Goal: Task Accomplishment & Management: Use online tool/utility

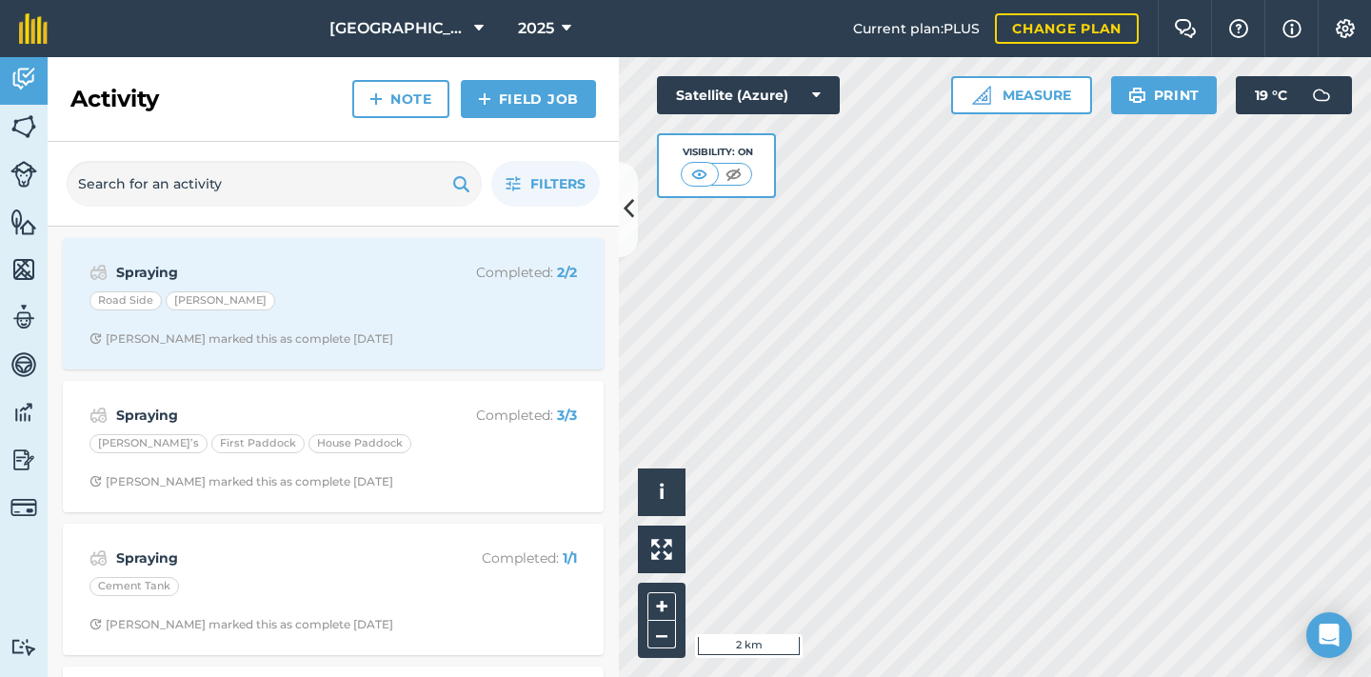
click at [22, 465] on img at bounding box center [23, 460] width 27 height 29
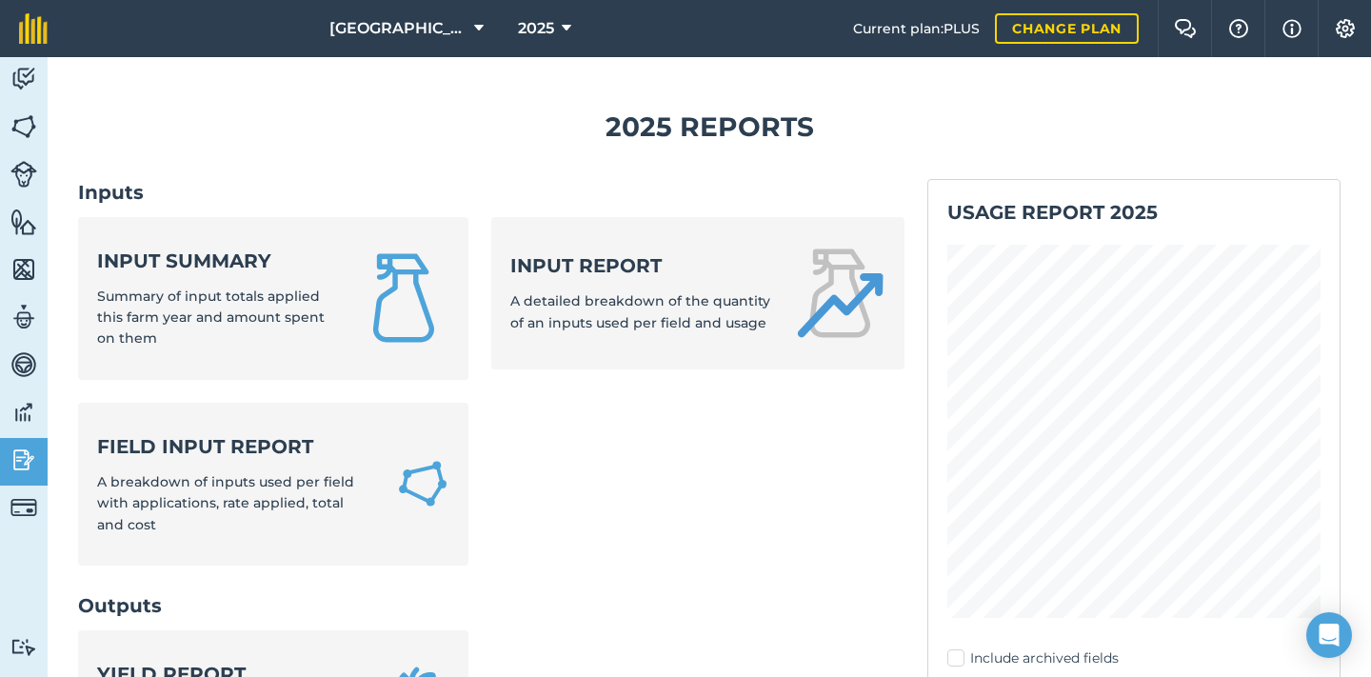
click at [250, 279] on div "Input summary Summary of input totals applied this farm year and amount spent o…" at bounding box center [216, 299] width 238 height 102
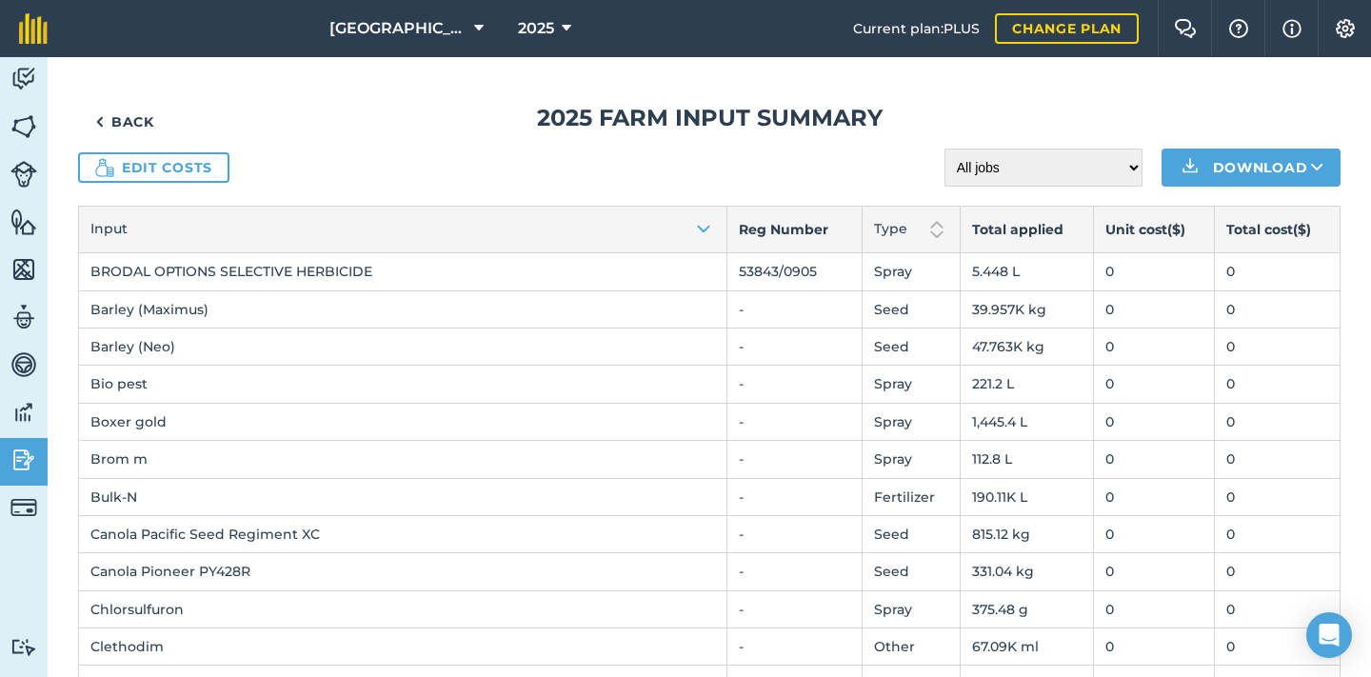
click at [566, 26] on icon at bounding box center [567, 28] width 10 height 23
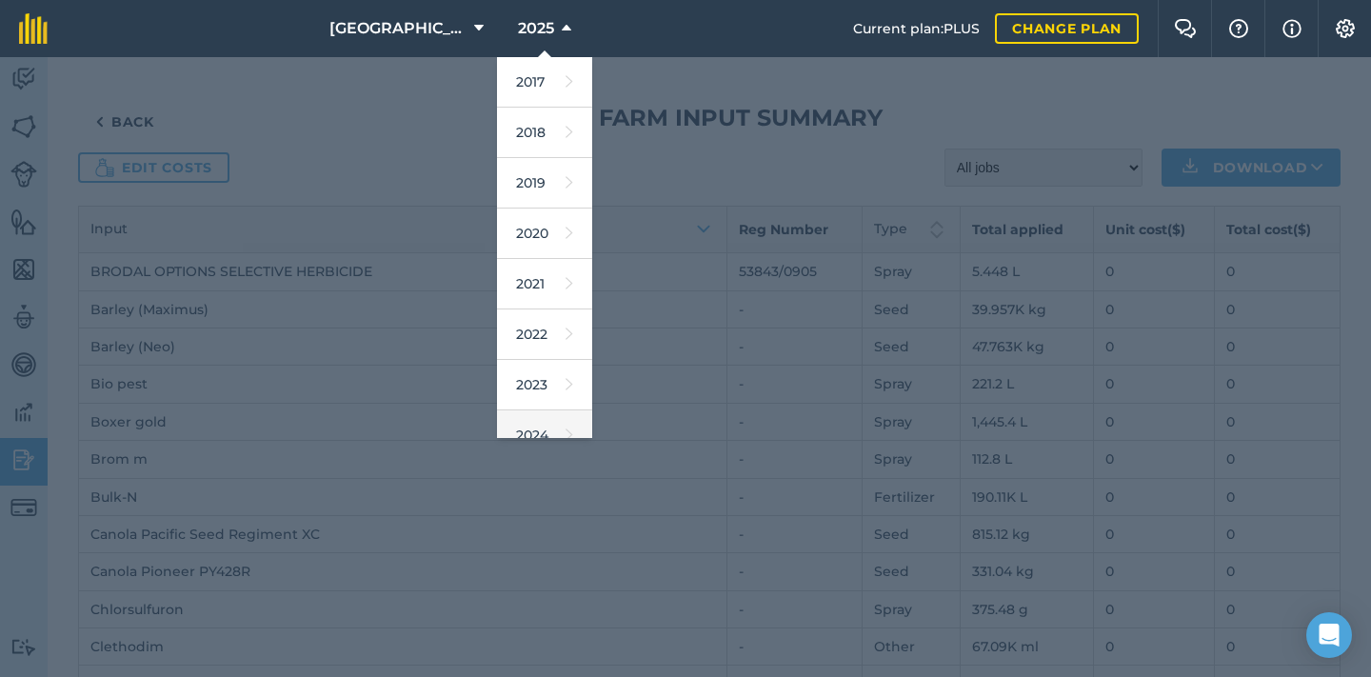
click at [543, 421] on link "2024" at bounding box center [544, 435] width 95 height 50
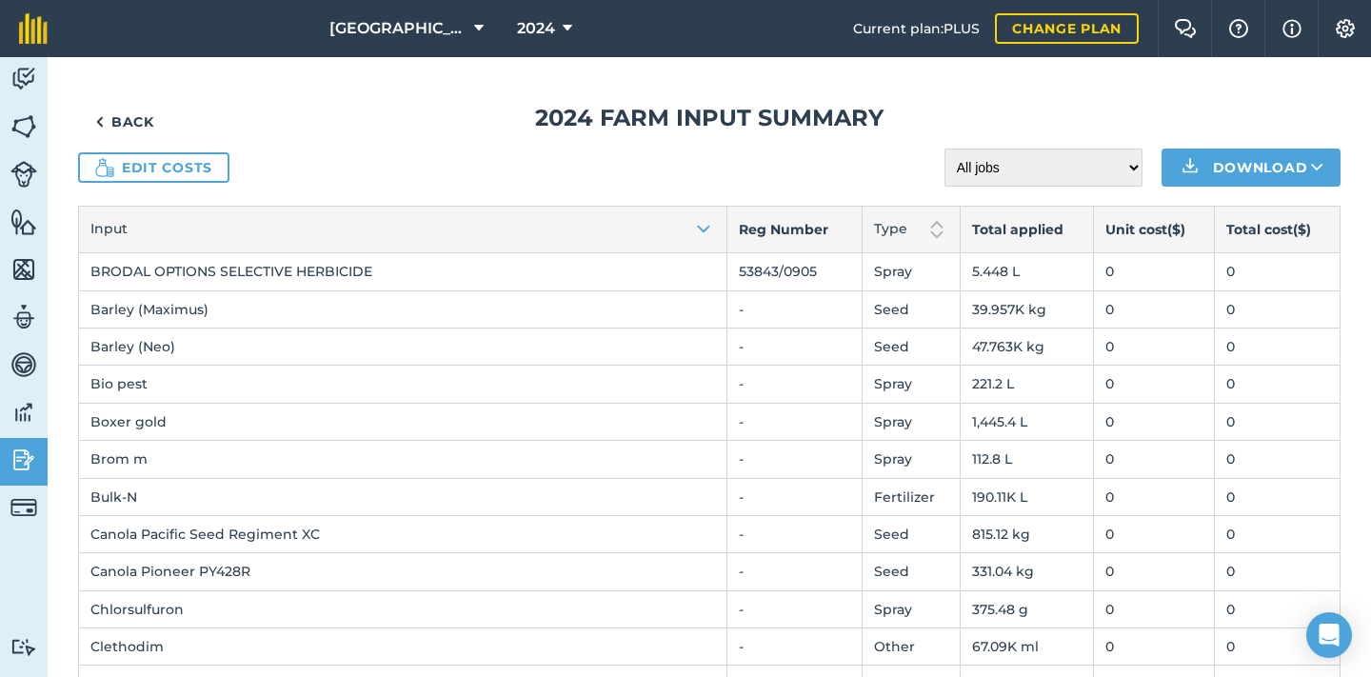
click at [125, 123] on link "Back" at bounding box center [124, 122] width 93 height 38
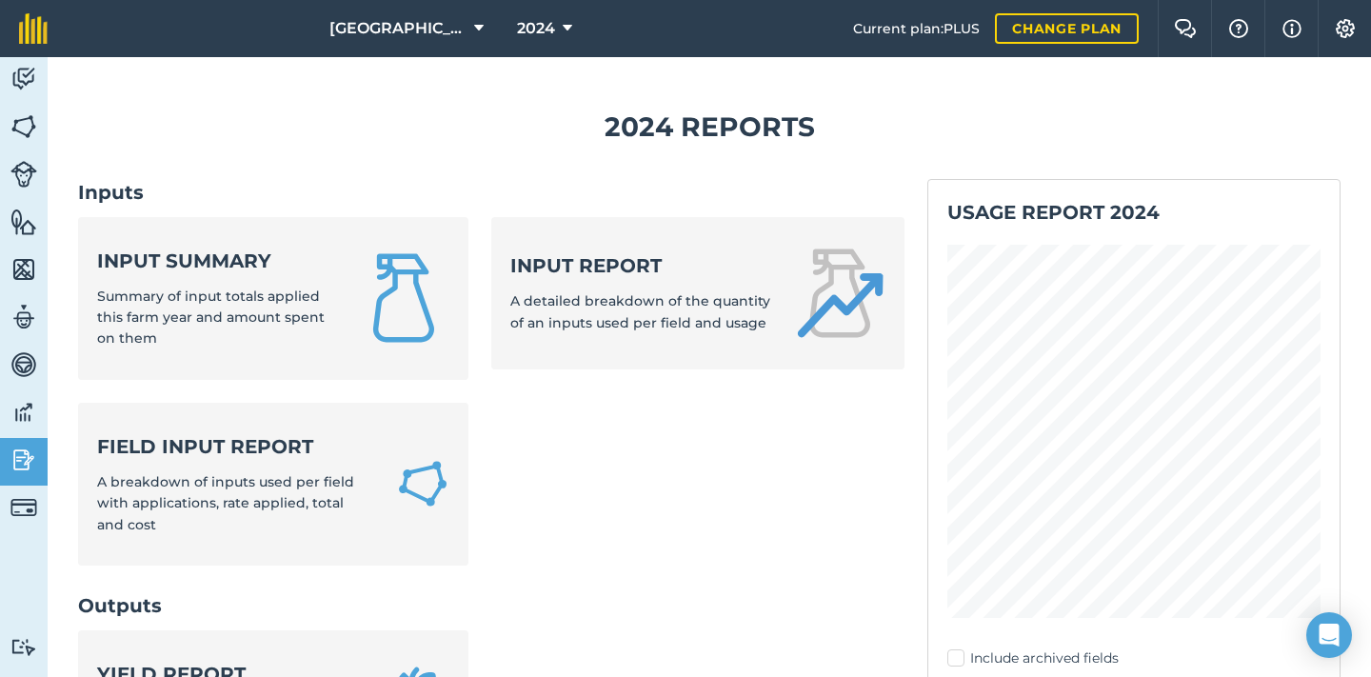
click at [250, 275] on div "Input summary Summary of input totals applied this farm year and amount spent o…" at bounding box center [216, 299] width 238 height 102
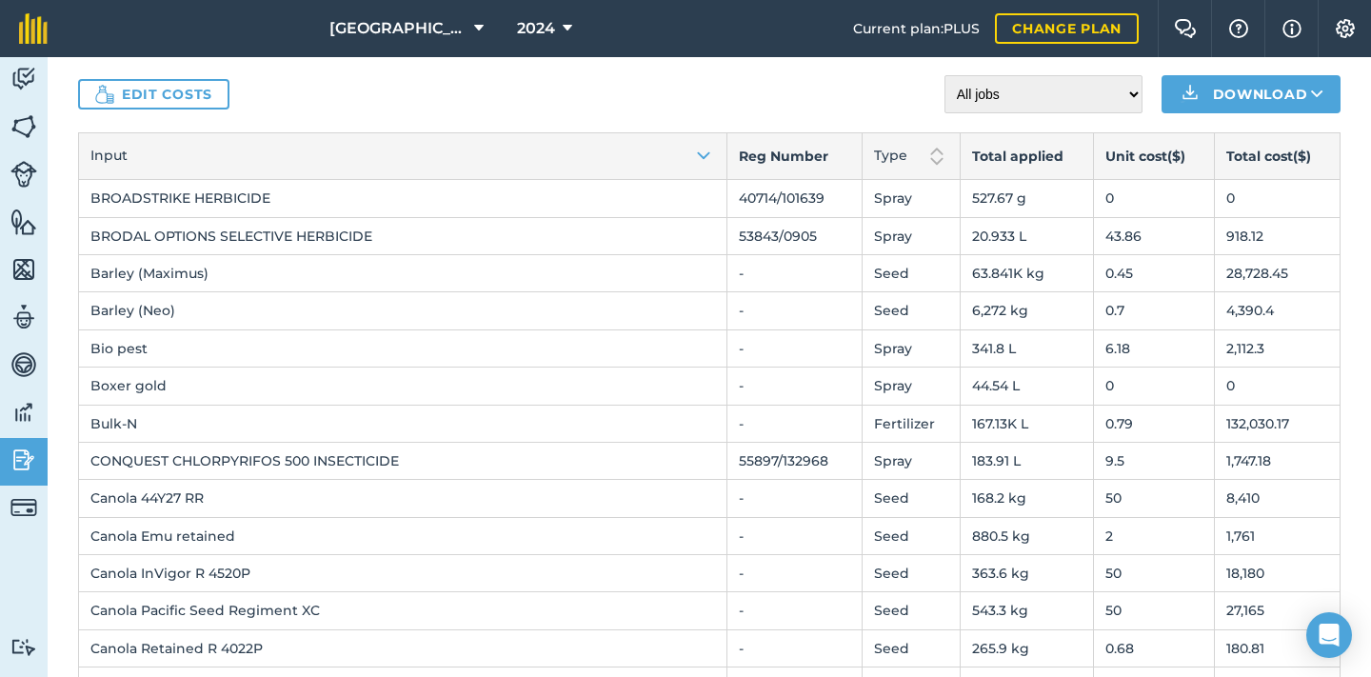
scroll to position [72, 0]
click at [212, 84] on link "Edit costs" at bounding box center [153, 95] width 151 height 30
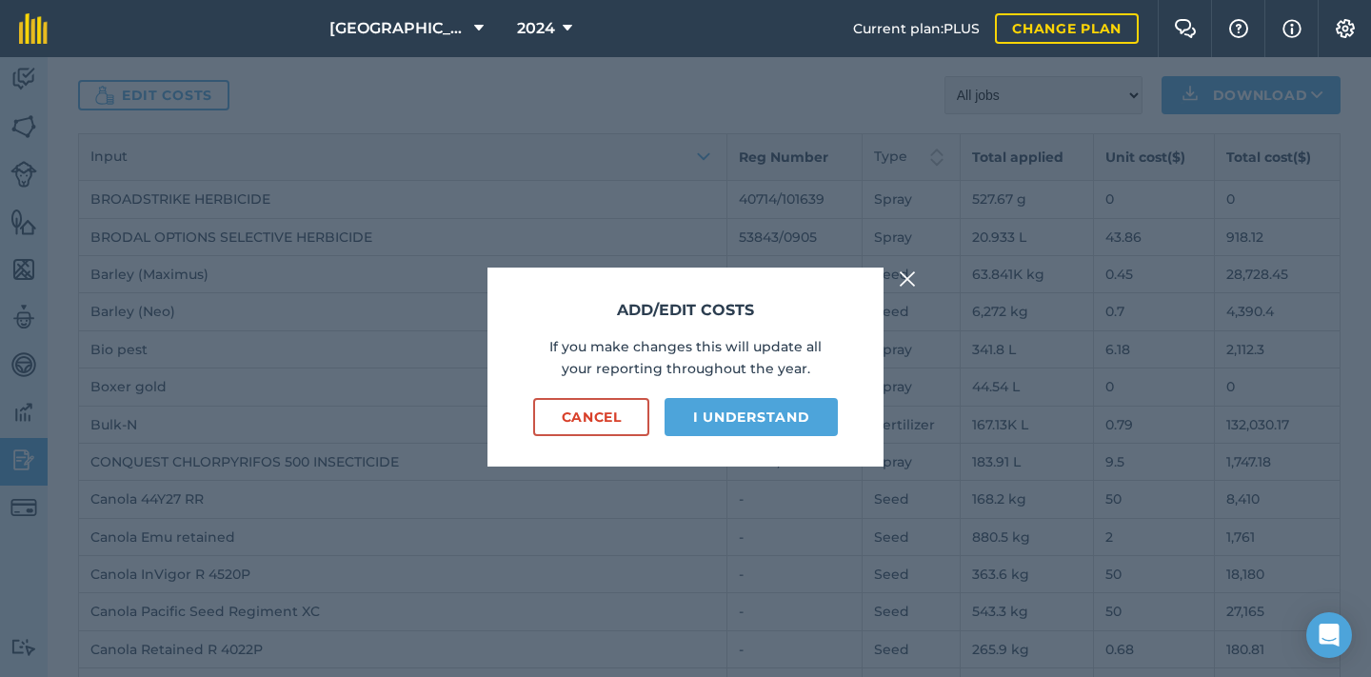
click at [713, 423] on button "I understand" at bounding box center [751, 417] width 173 height 38
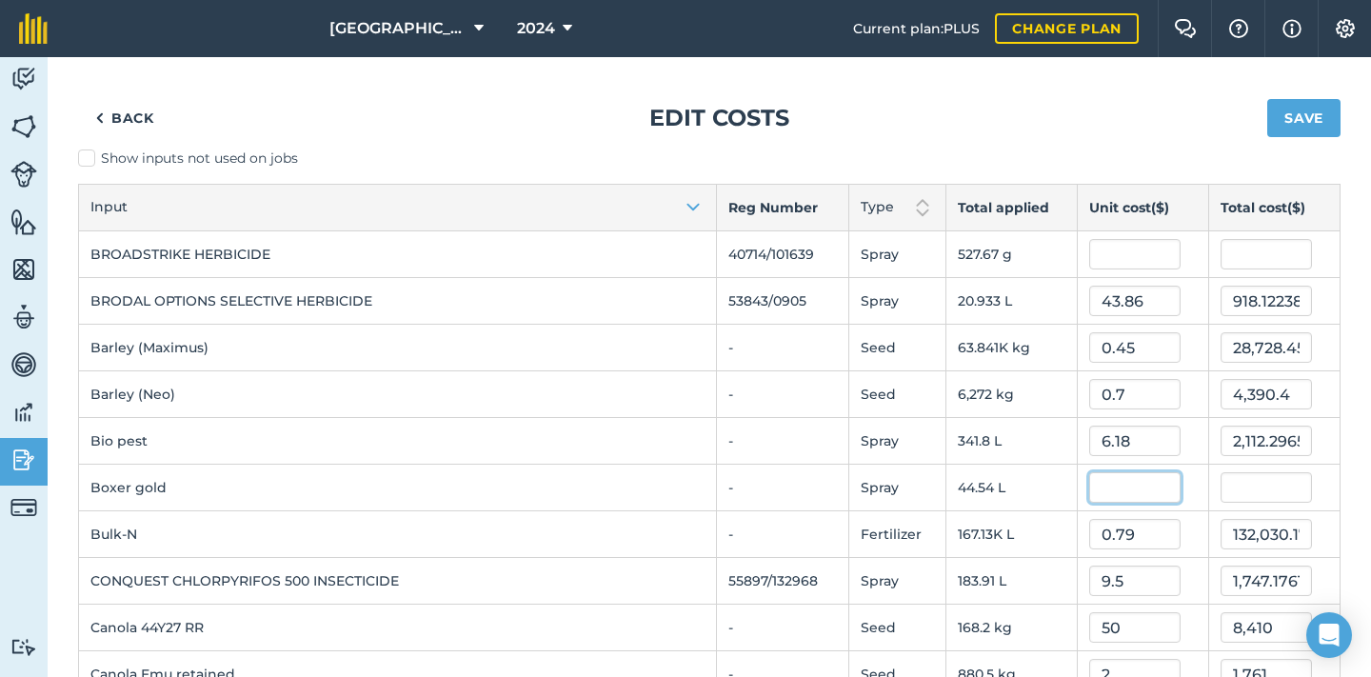
click at [1103, 495] on input "text" at bounding box center [1134, 487] width 91 height 30
type input "9.5"
click at [1304, 118] on button "Save" at bounding box center [1304, 118] width 73 height 38
type input "423.13"
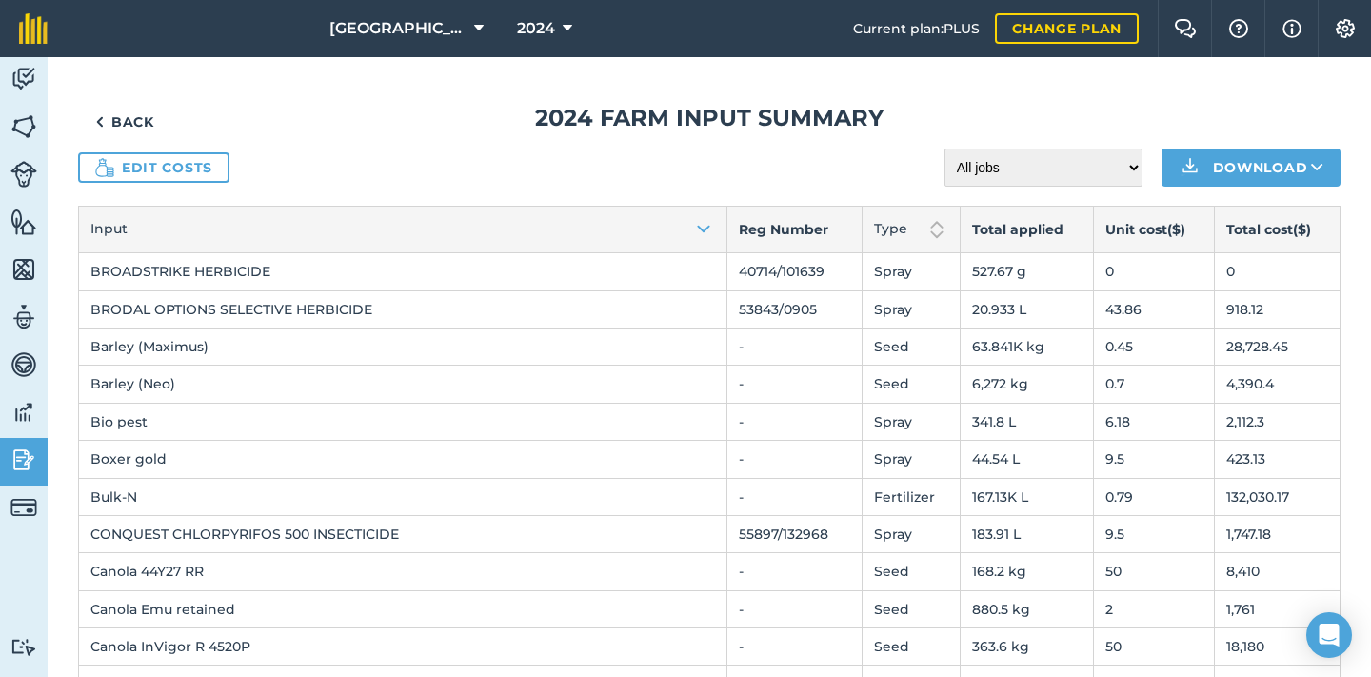
click at [143, 165] on link "Edit costs" at bounding box center [153, 167] width 151 height 30
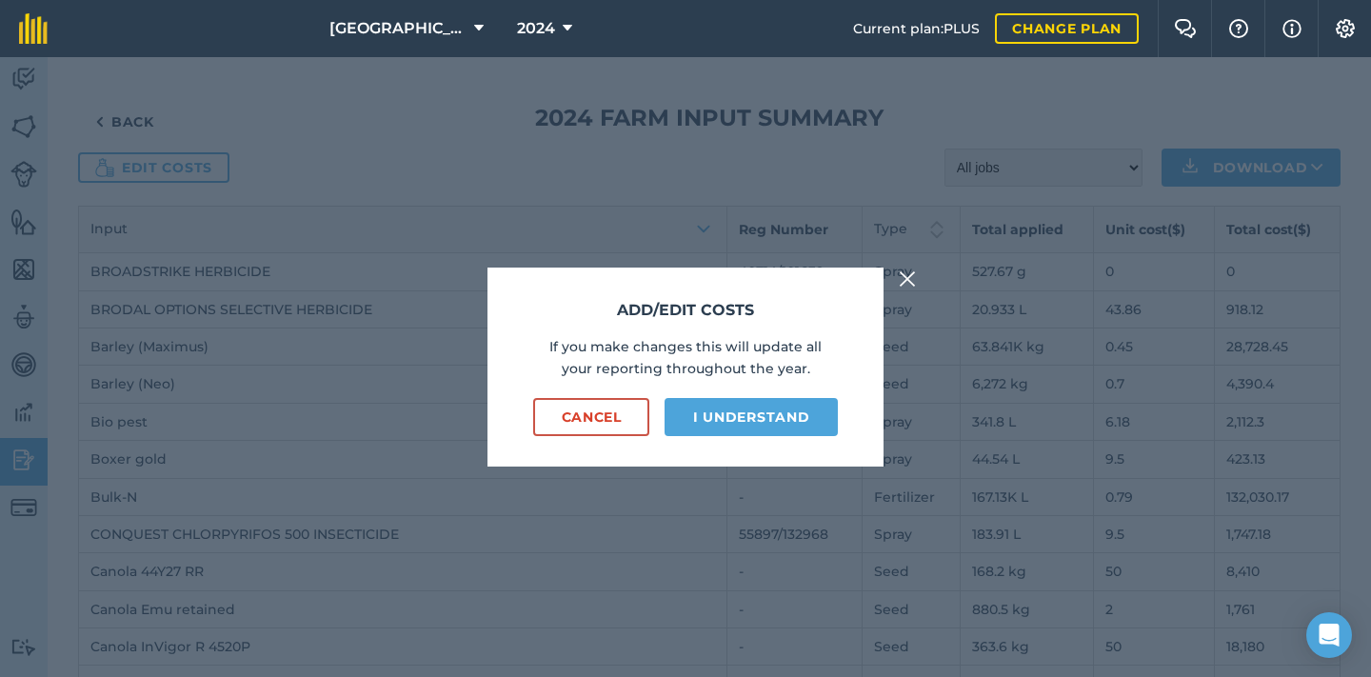
click at [759, 408] on button "I understand" at bounding box center [751, 417] width 173 height 38
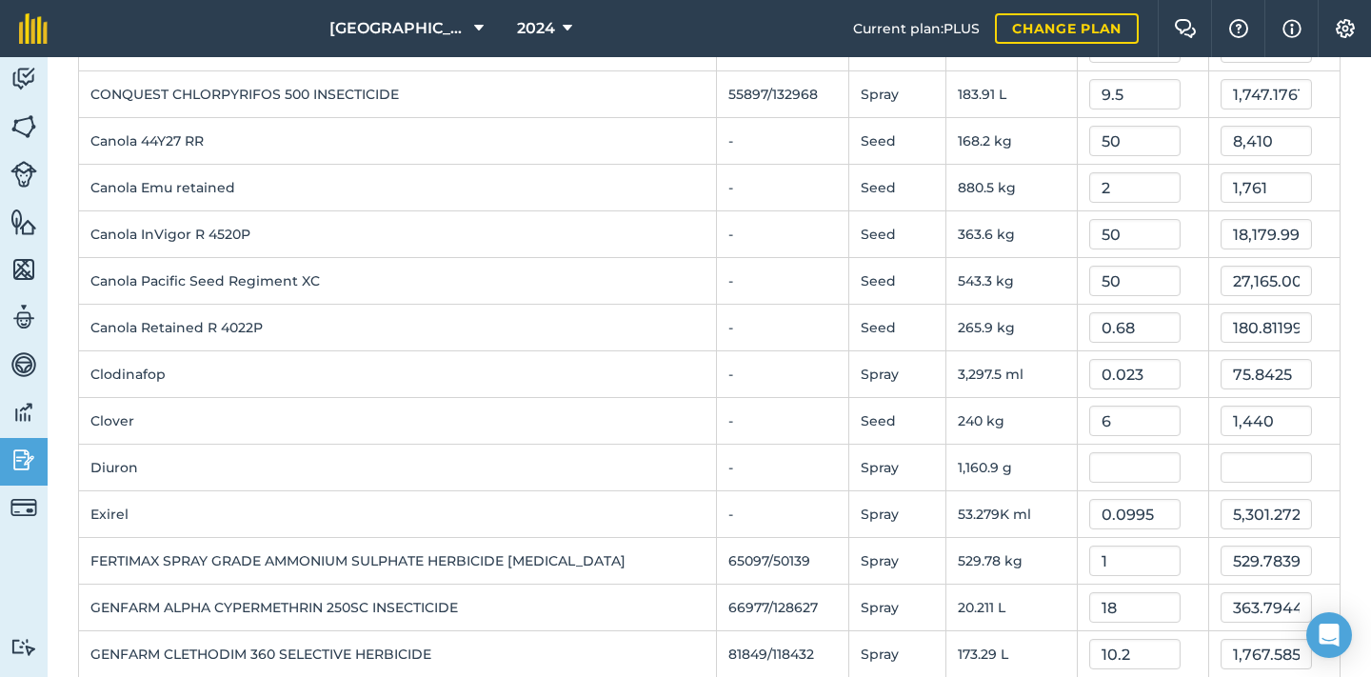
scroll to position [514, 0]
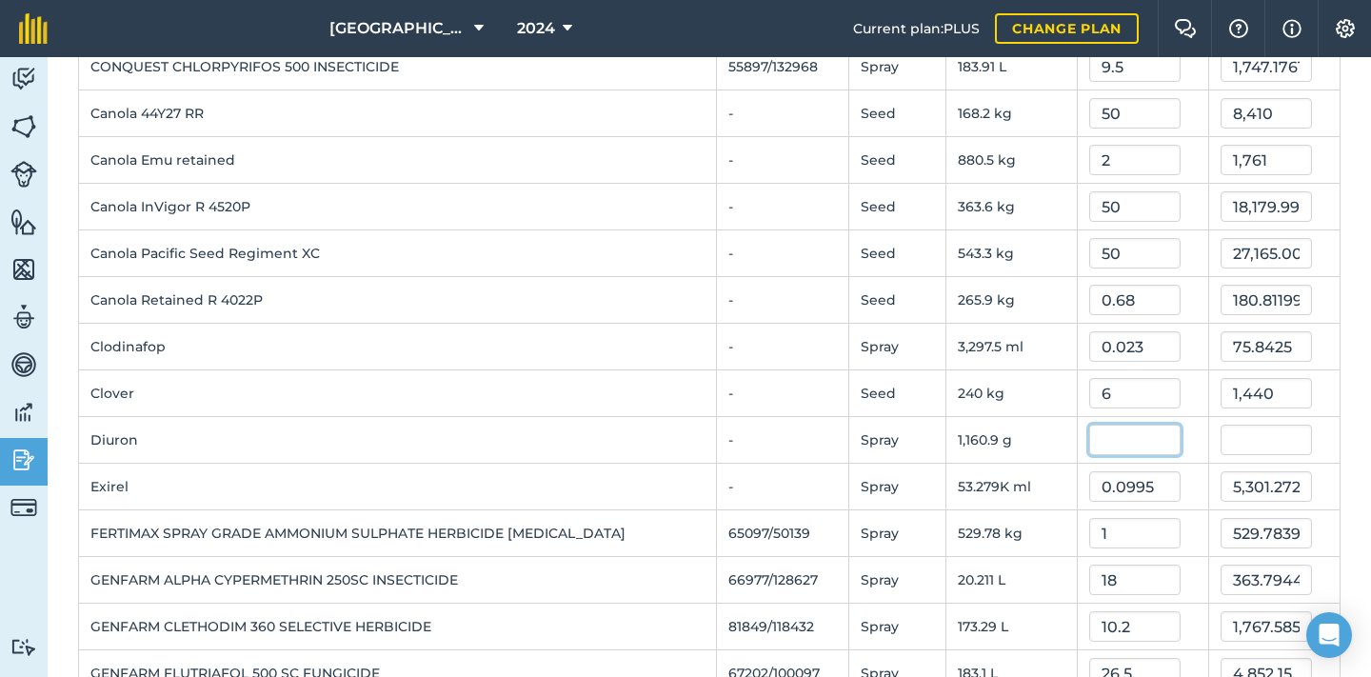
click at [1143, 443] on input "text" at bounding box center [1134, 440] width 91 height 30
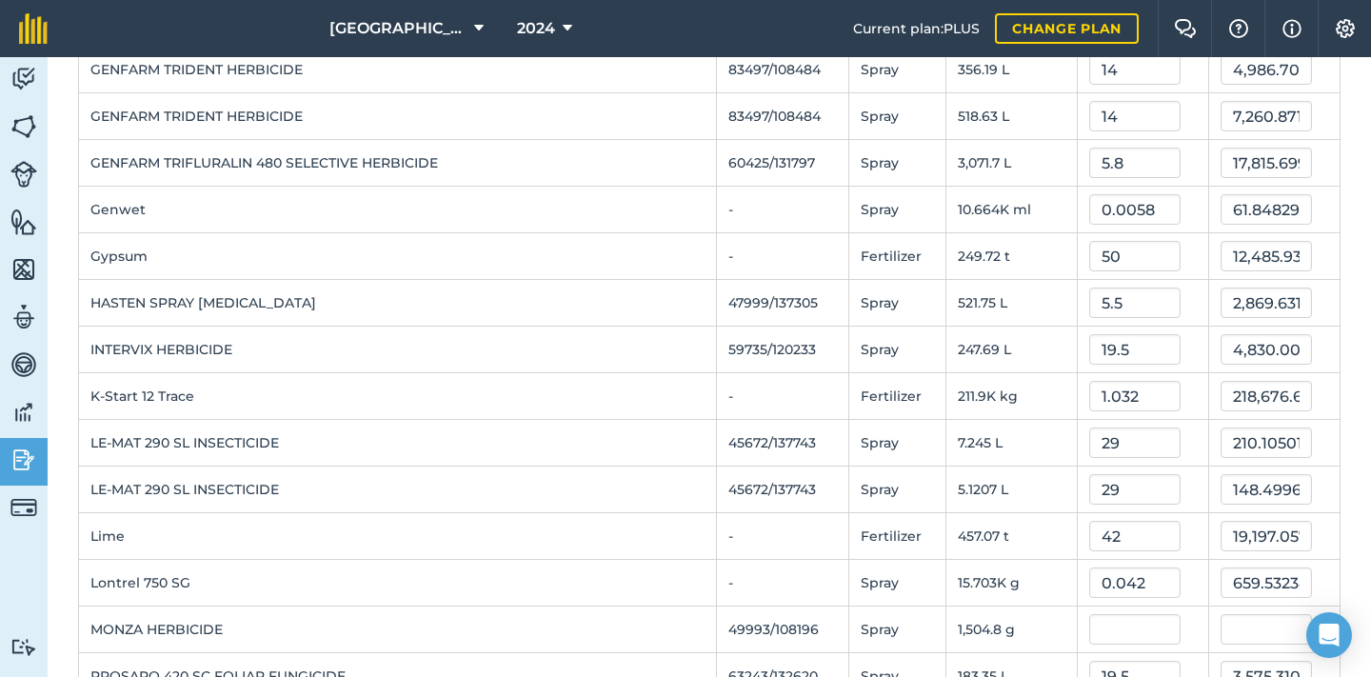
scroll to position [1536, 0]
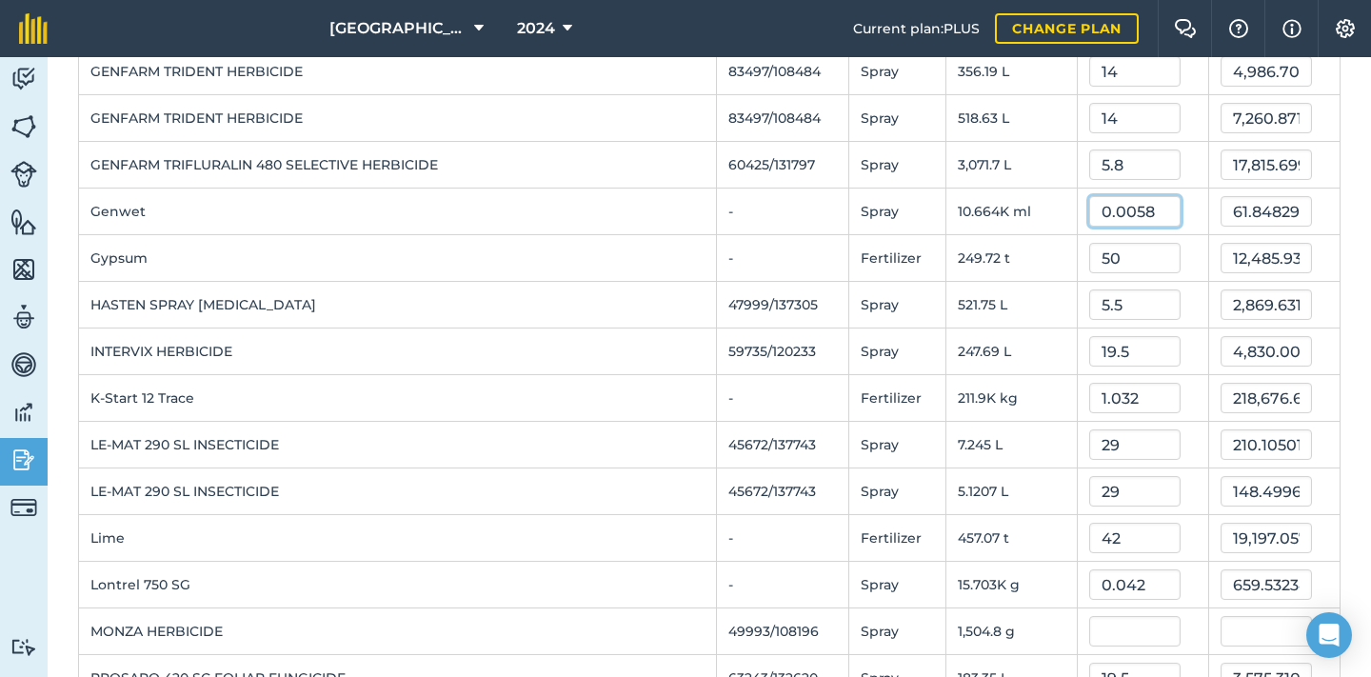
click at [1151, 210] on input "0.0058" at bounding box center [1134, 211] width 91 height 30
type input "0.5"
type input "5,331.75"
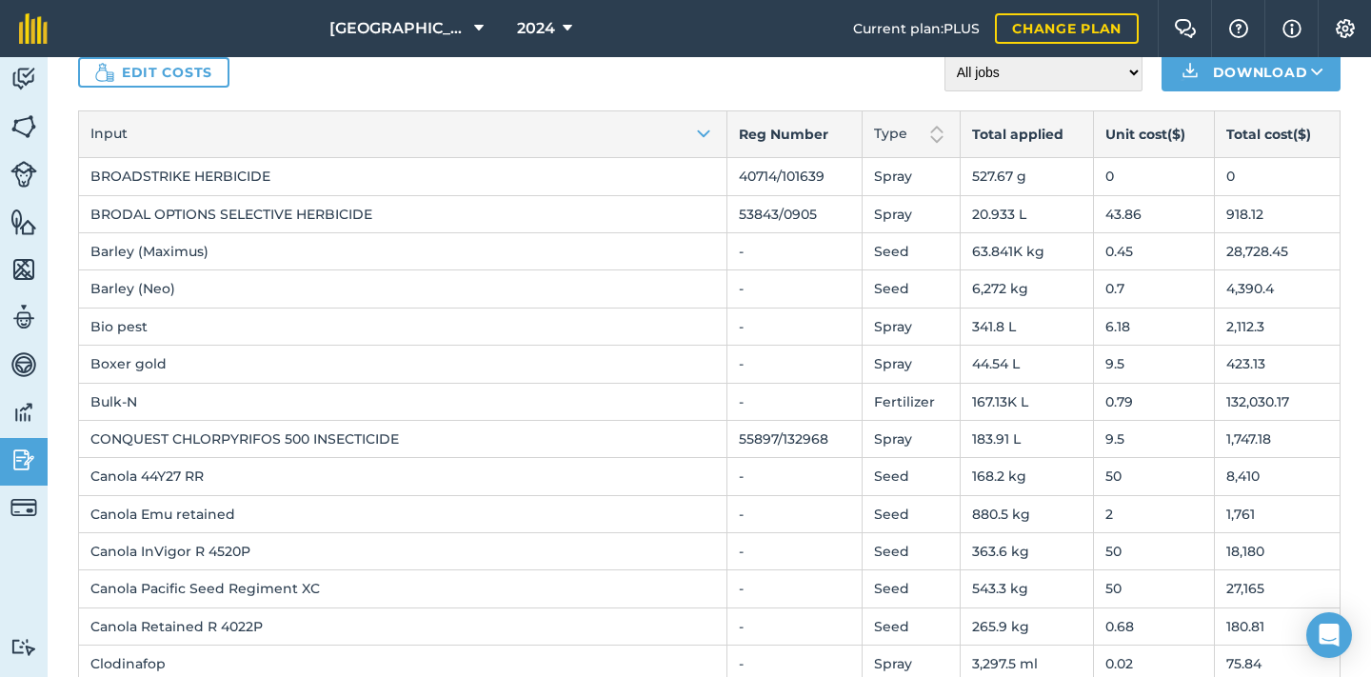
scroll to position [94, 0]
click at [564, 33] on icon at bounding box center [568, 28] width 10 height 23
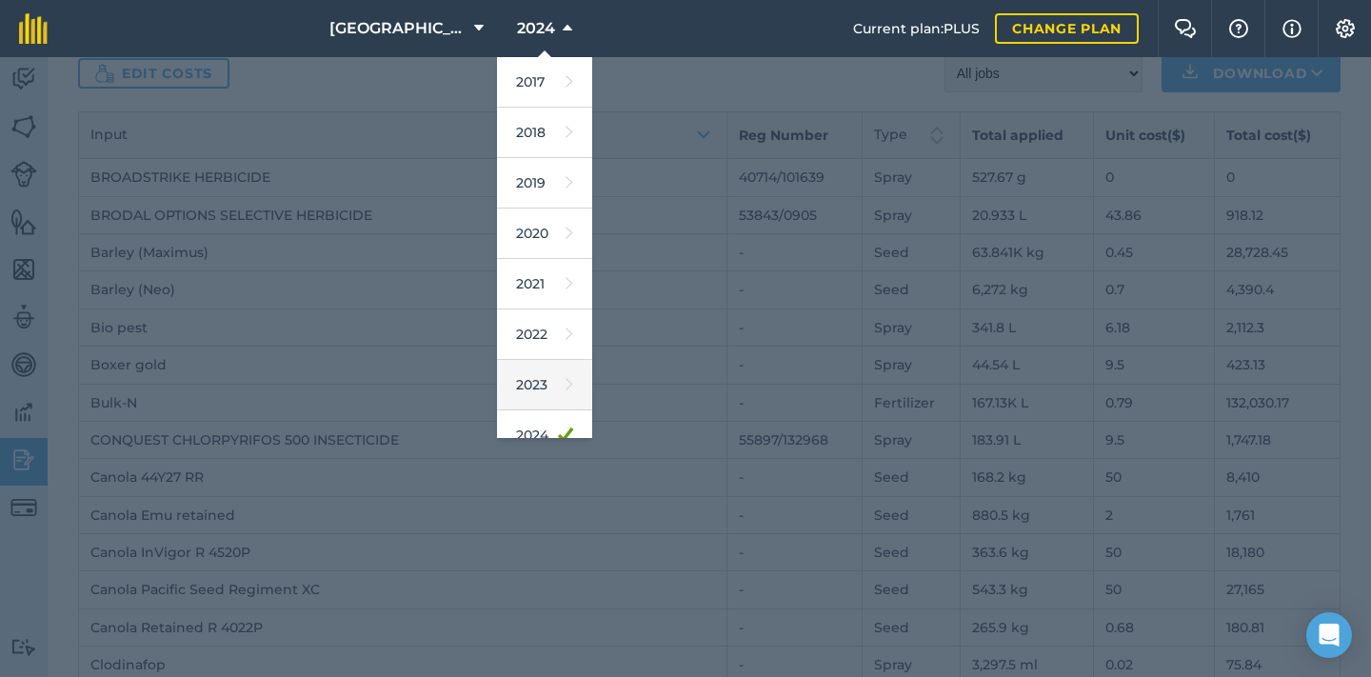
click at [545, 382] on link "2023" at bounding box center [544, 385] width 95 height 50
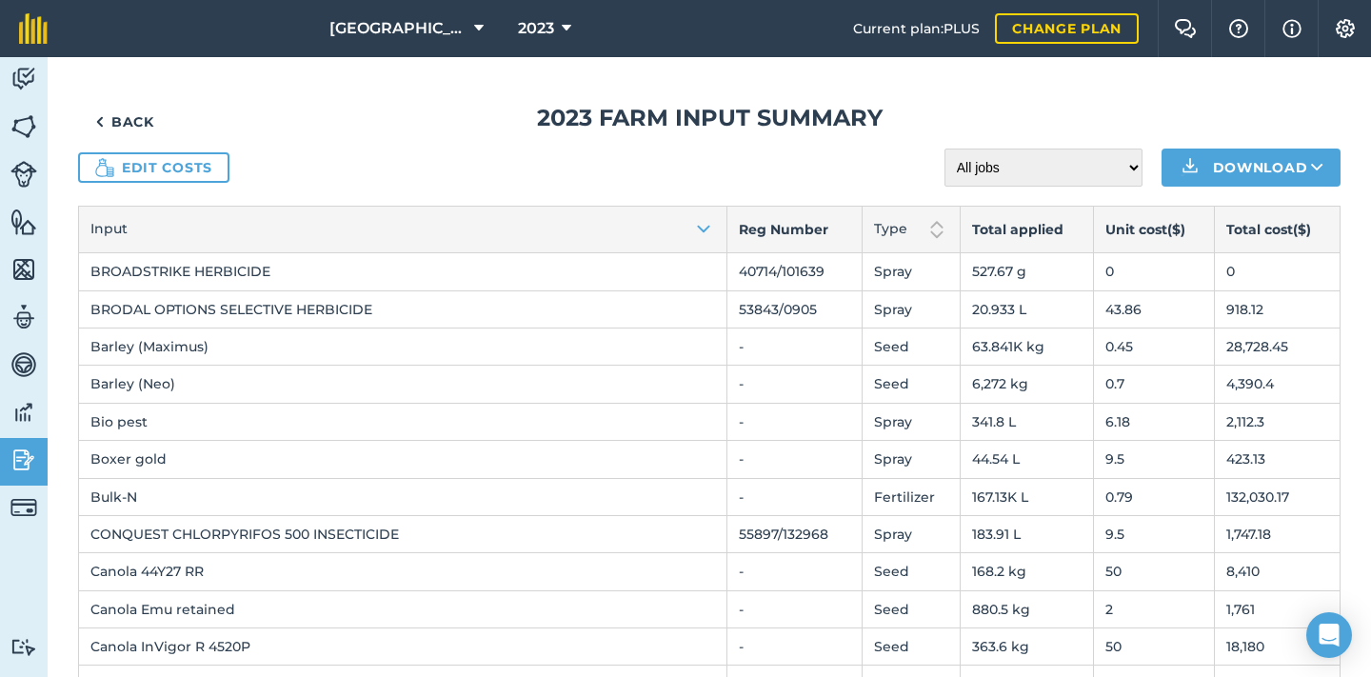
scroll to position [0, 0]
click at [134, 121] on link "Back" at bounding box center [124, 122] width 93 height 38
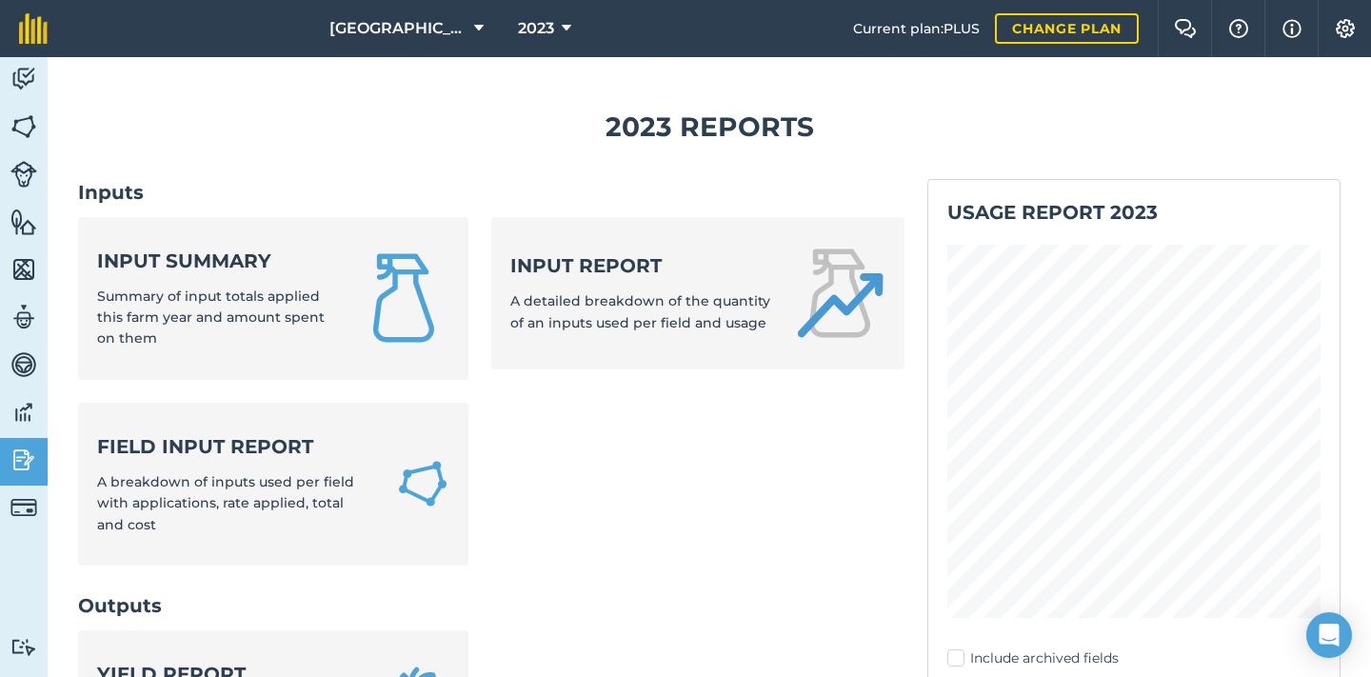
click at [231, 288] on span "Summary of input totals applied this farm year and amount spent on them" at bounding box center [211, 318] width 228 height 60
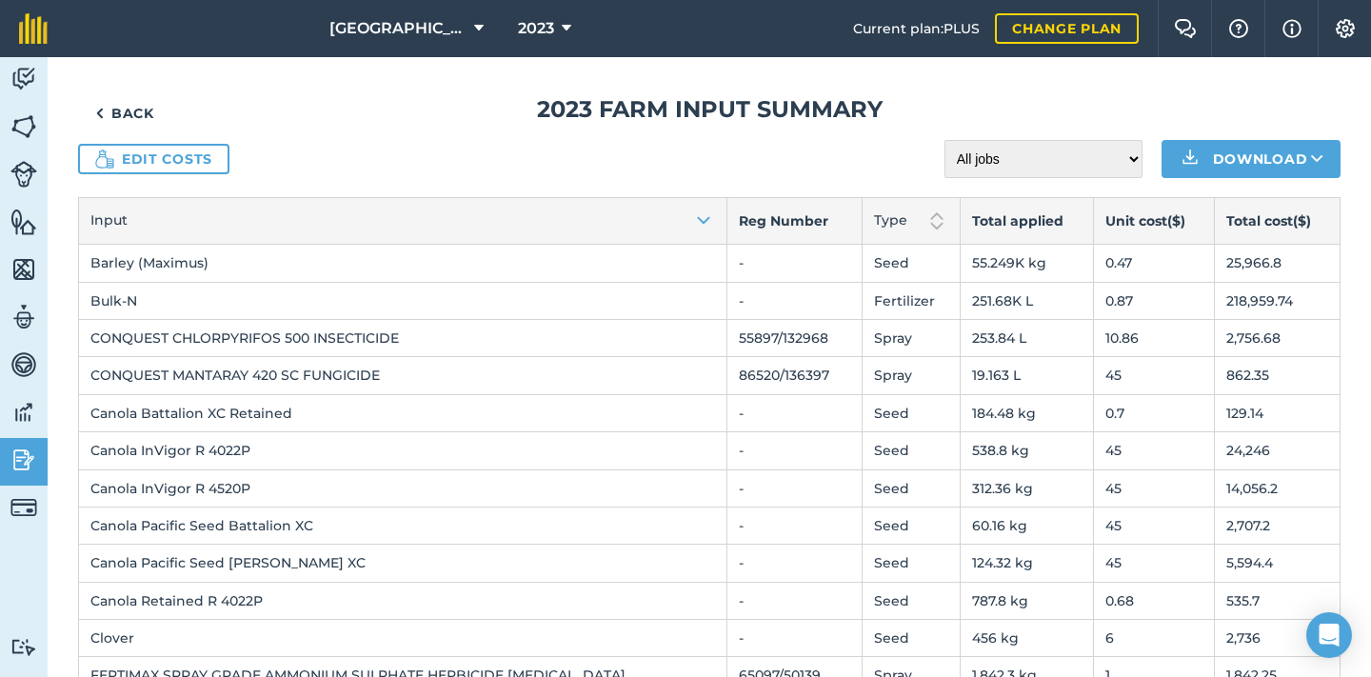
scroll to position [4, 0]
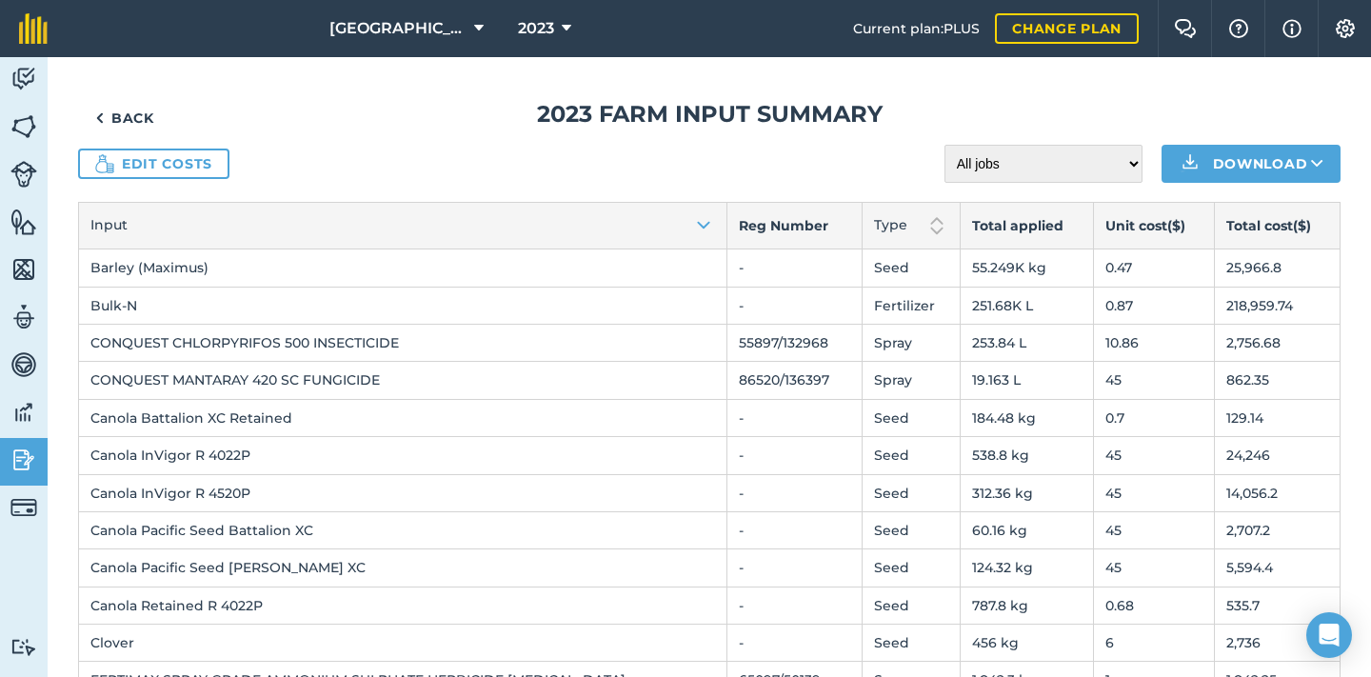
click at [569, 33] on icon at bounding box center [567, 28] width 10 height 23
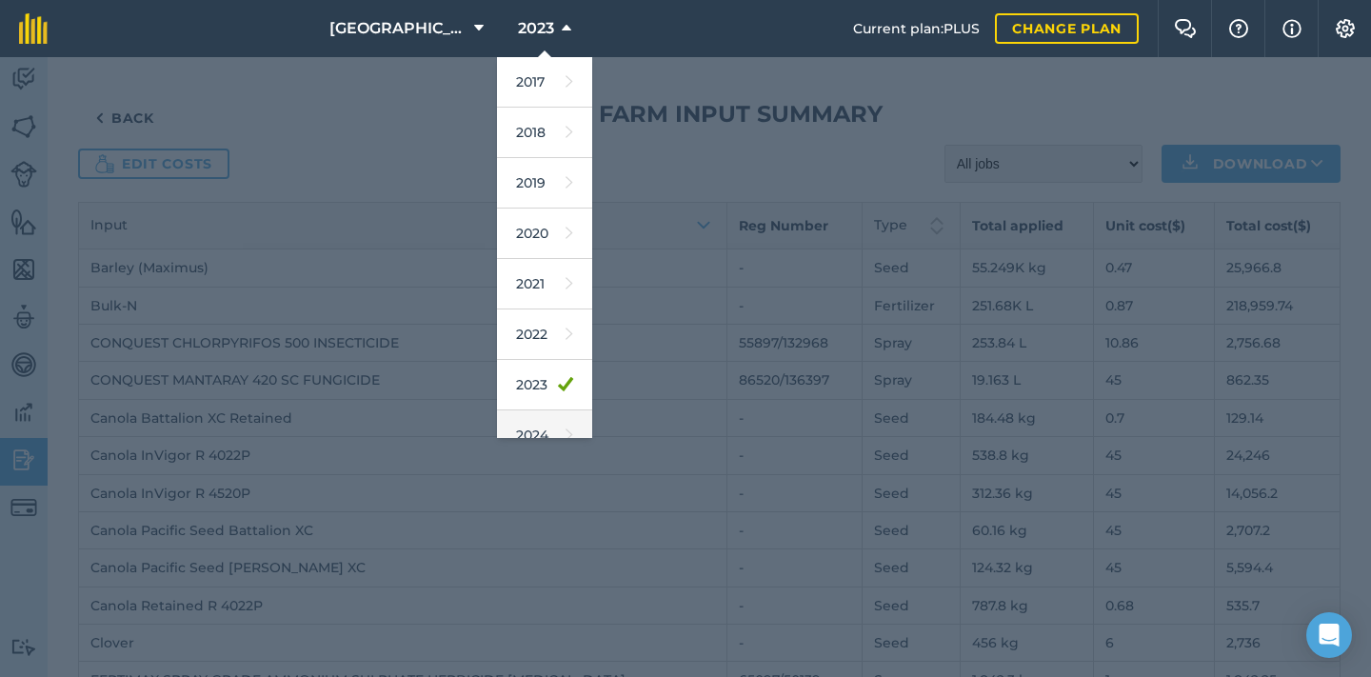
click at [541, 421] on link "2024" at bounding box center [544, 435] width 95 height 50
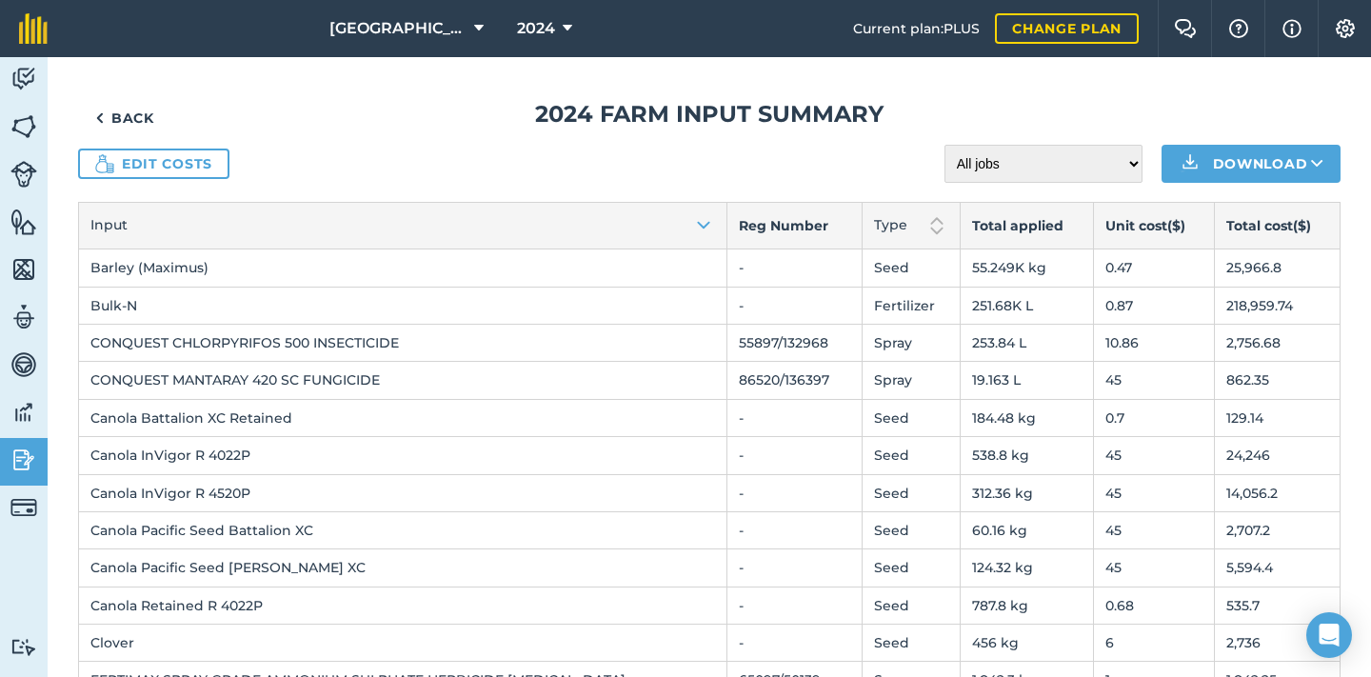
click at [155, 113] on link "Back" at bounding box center [124, 118] width 93 height 38
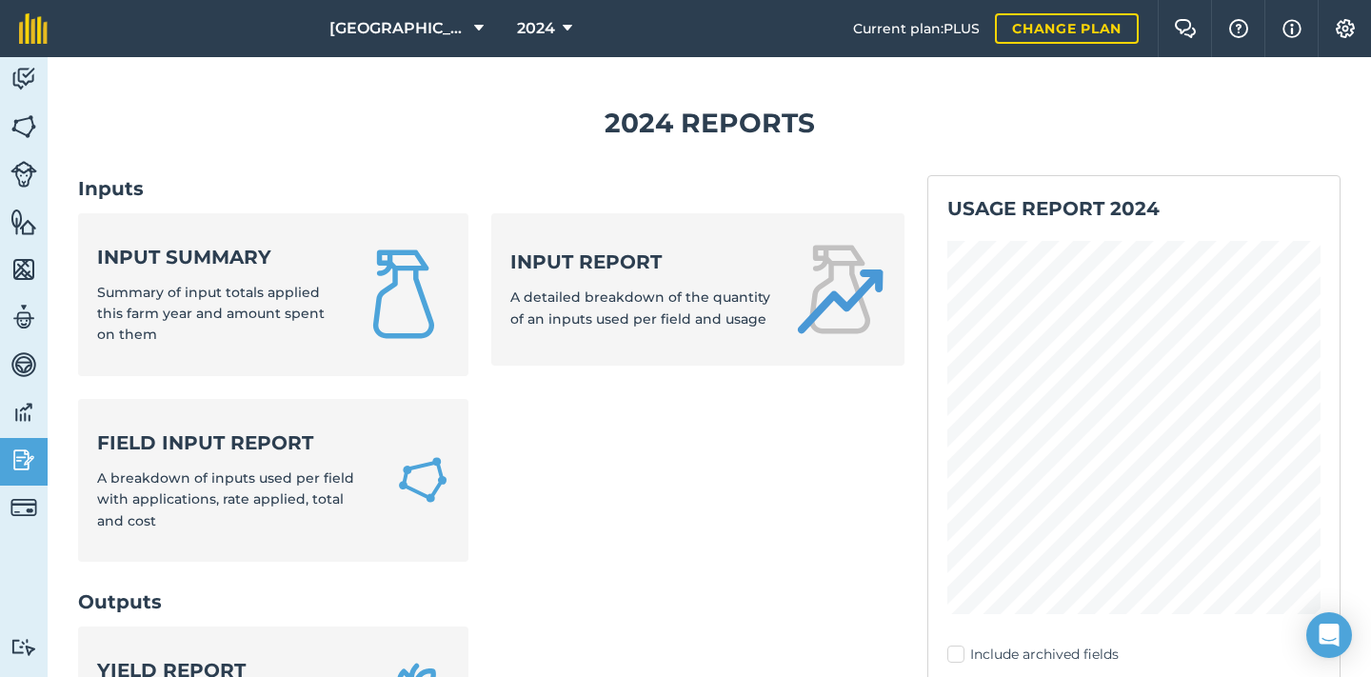
click at [160, 277] on div "Input summary Summary of input totals applied this farm year and amount spent o…" at bounding box center [216, 295] width 238 height 102
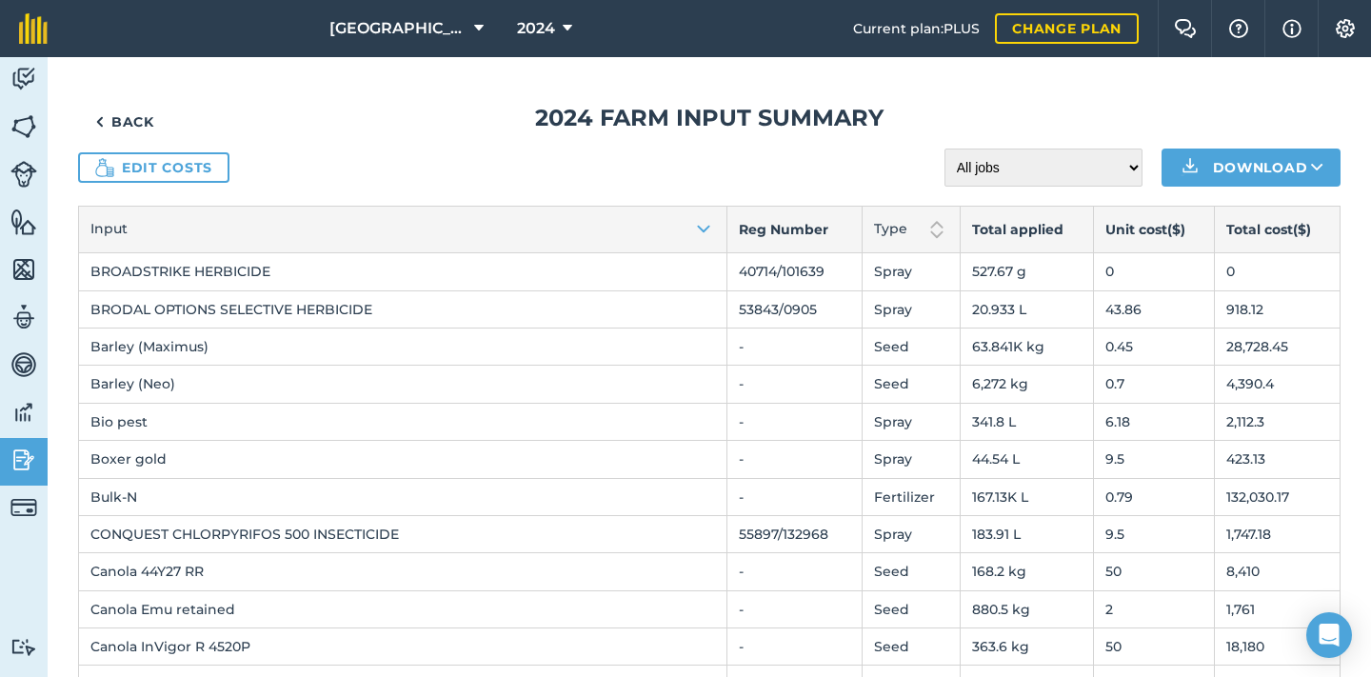
click at [125, 175] on link "Edit costs" at bounding box center [153, 167] width 151 height 30
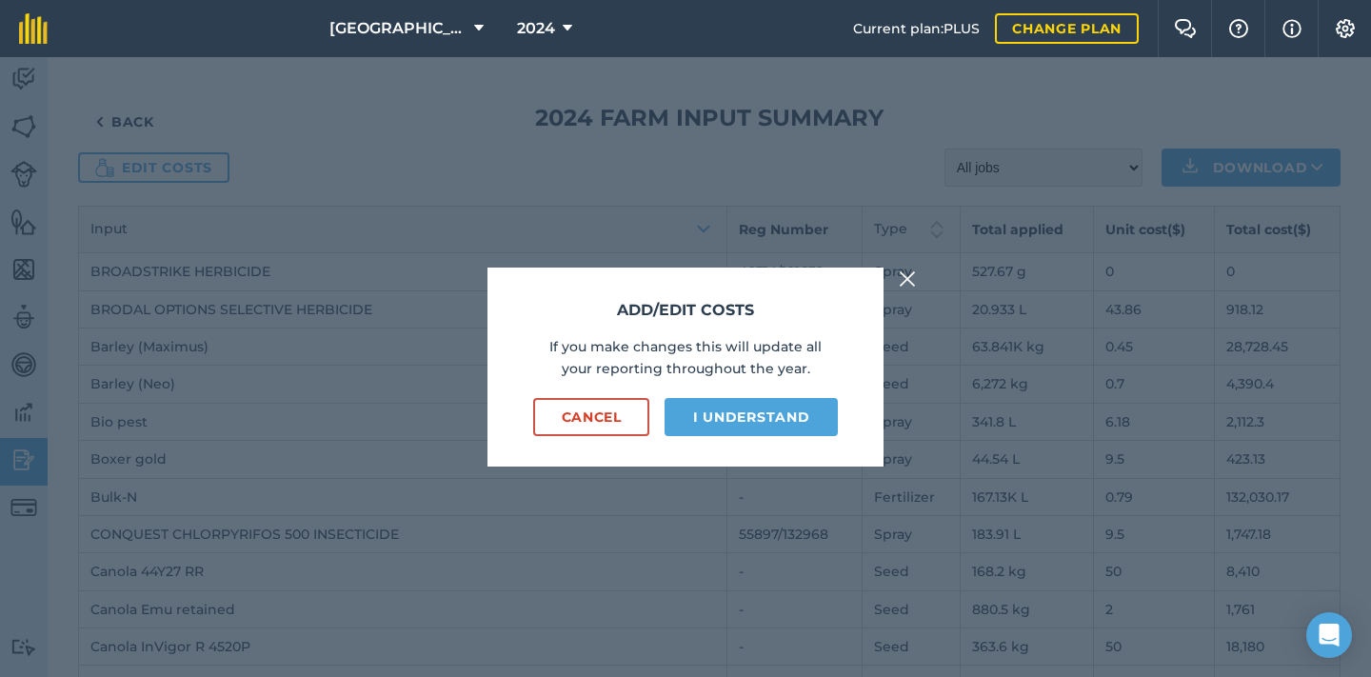
click at [715, 417] on button "I understand" at bounding box center [751, 417] width 173 height 38
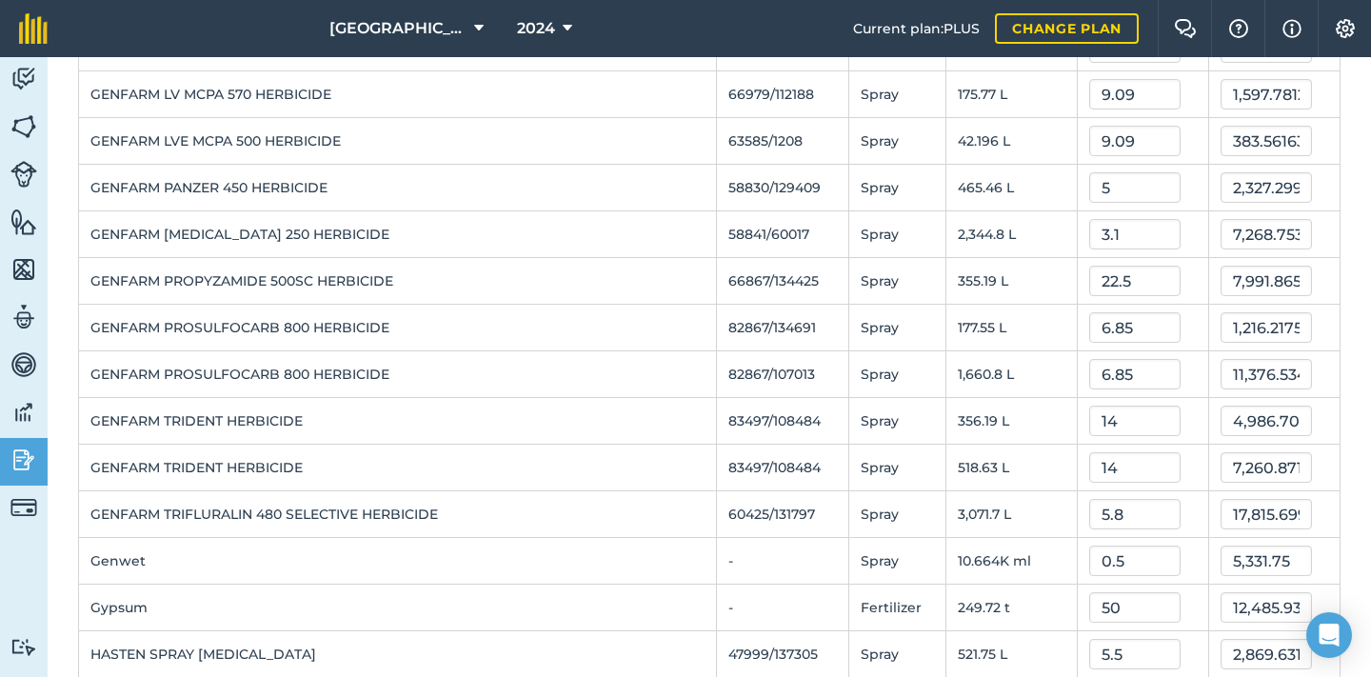
scroll to position [1190, 0]
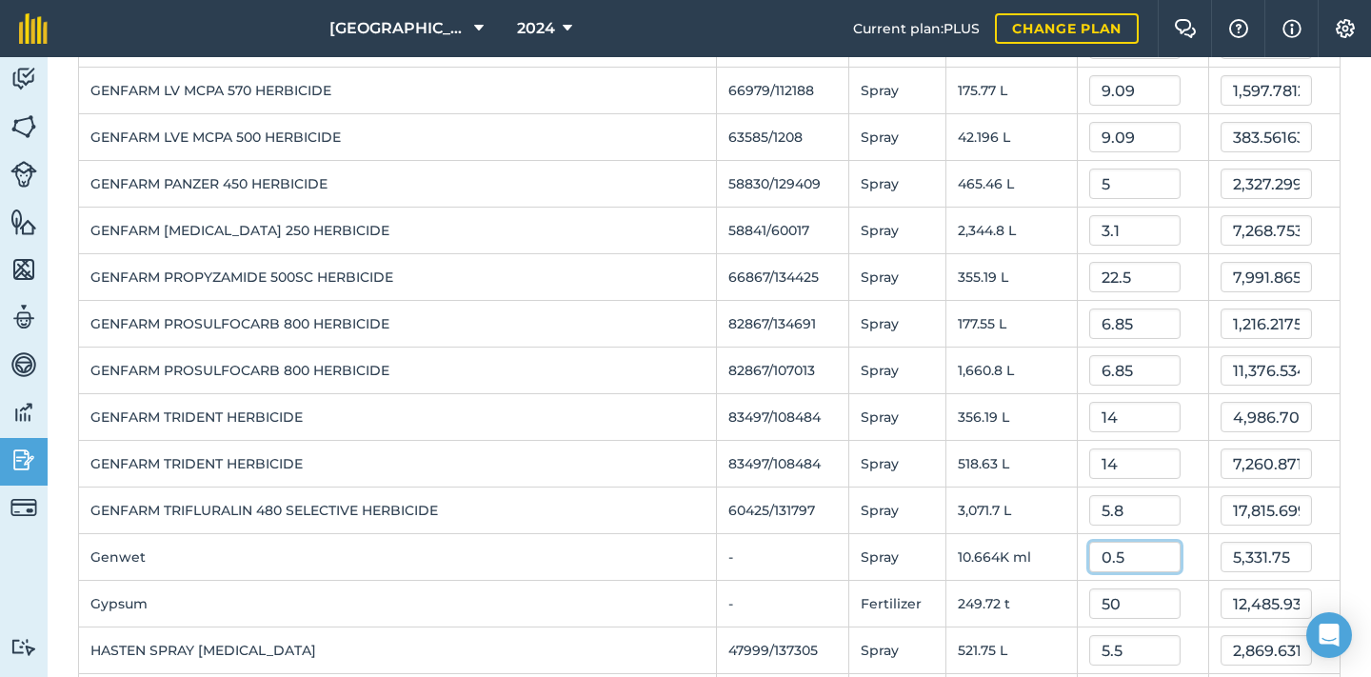
click at [1112, 562] on input "0.5" at bounding box center [1134, 557] width 91 height 30
drag, startPoint x: 1112, startPoint y: 562, endPoint x: 1058, endPoint y: 562, distance: 54.3
click at [1058, 562] on tr "Genwet - Spray 10.664K ml 0.5 5,331.75" at bounding box center [710, 557] width 1262 height 47
type input "6"
type input "63,981"
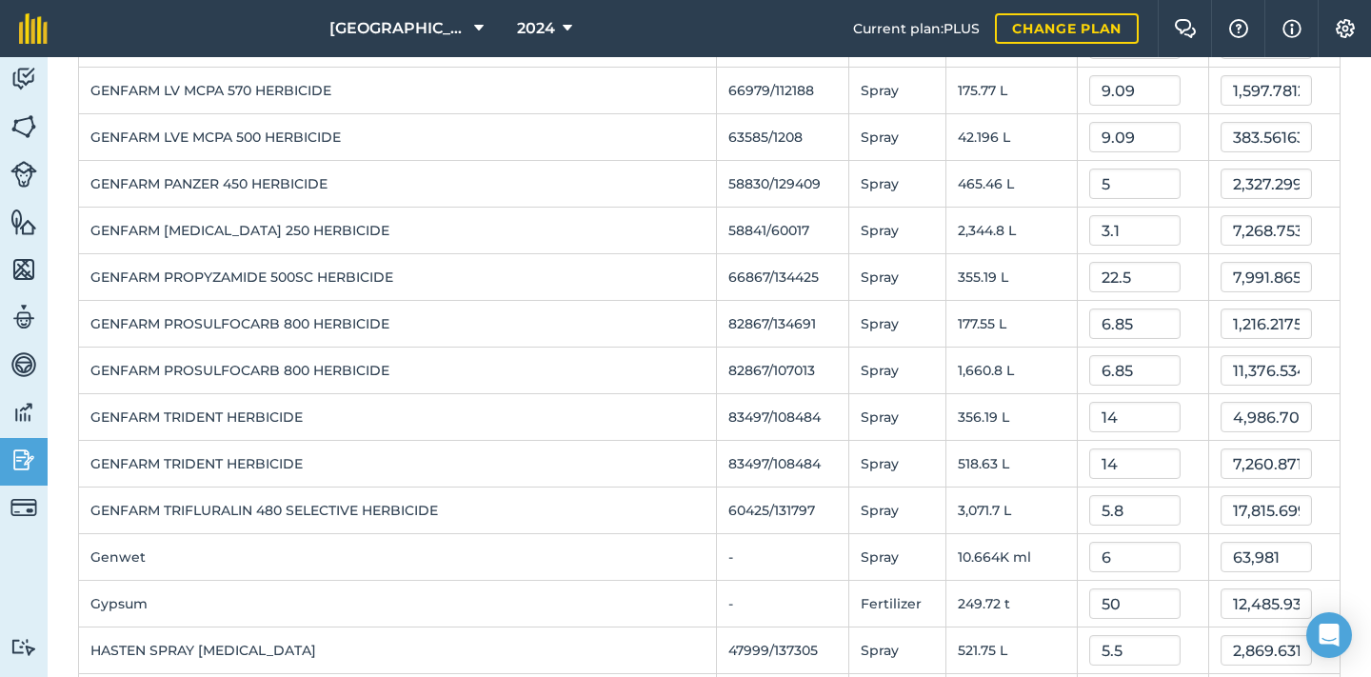
click at [576, 550] on td "Genwet" at bounding box center [398, 557] width 638 height 47
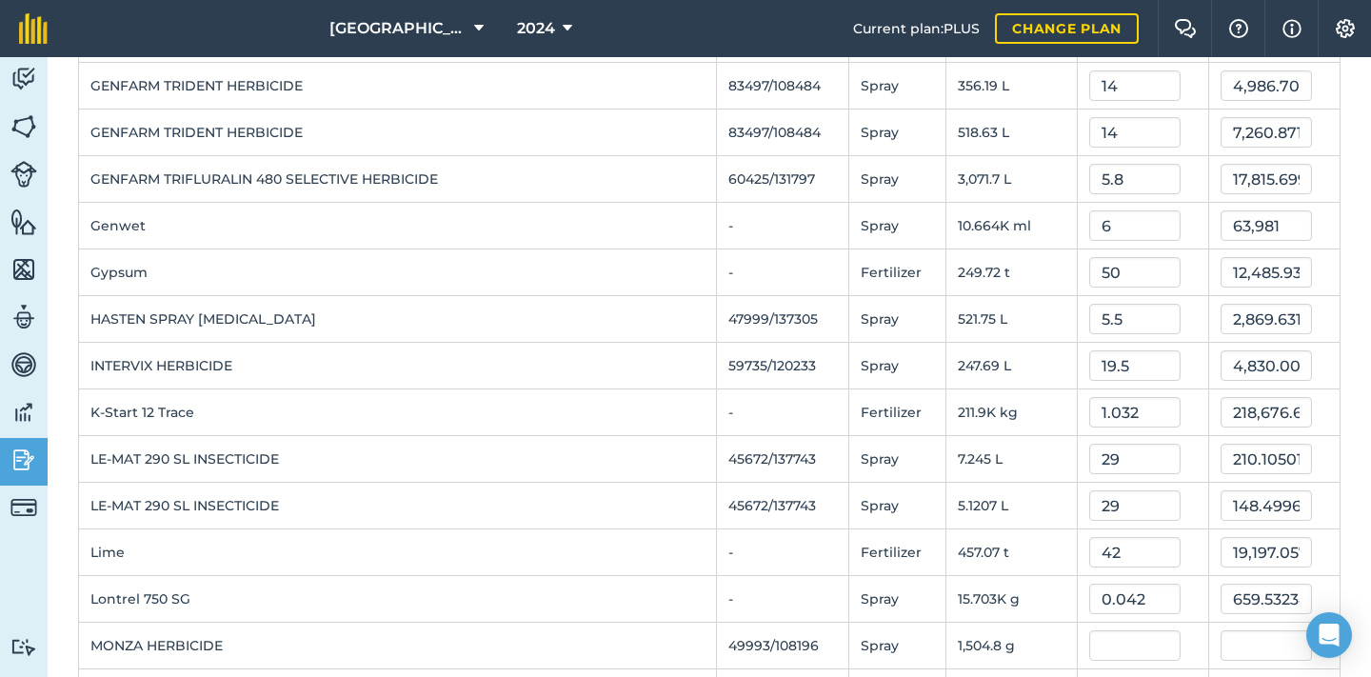
scroll to position [1527, 0]
